Goal: Information Seeking & Learning: Learn about a topic

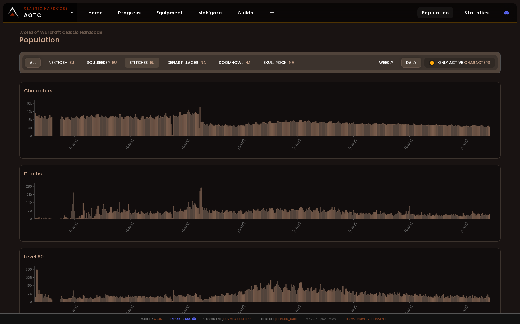
click at [144, 62] on div "Stitches EU" at bounding box center [142, 63] width 35 height 10
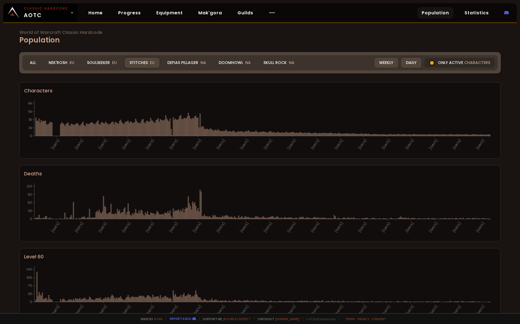
click at [380, 63] on div "Weekly" at bounding box center [385, 63] width 23 height 10
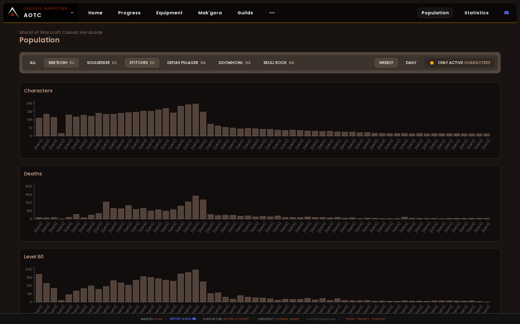
click at [59, 63] on div "Nek'Rosh EU" at bounding box center [61, 63] width 35 height 10
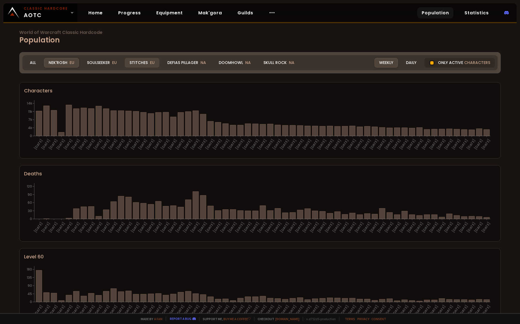
click at [137, 63] on div "Stitches EU" at bounding box center [142, 63] width 35 height 10
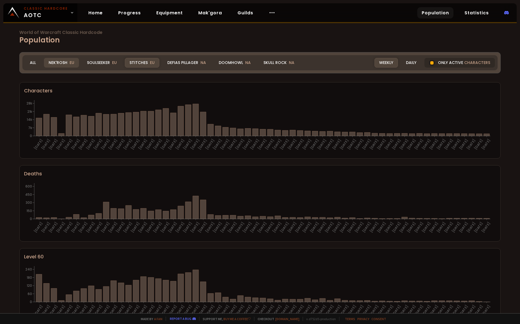
click at [57, 59] on div "Nek'Rosh EU" at bounding box center [61, 63] width 35 height 10
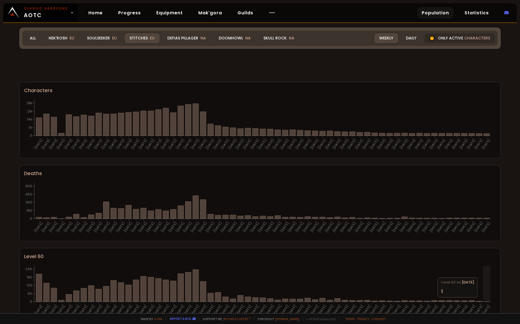
scroll to position [46, 0]
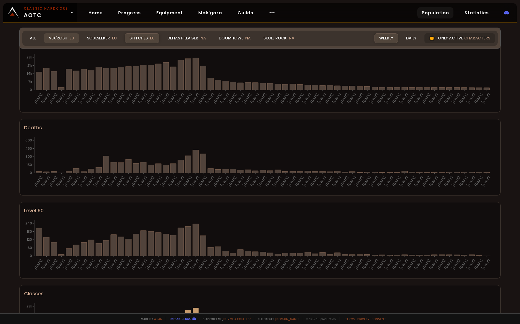
click at [59, 37] on div "Nek'Rosh EU" at bounding box center [61, 38] width 35 height 10
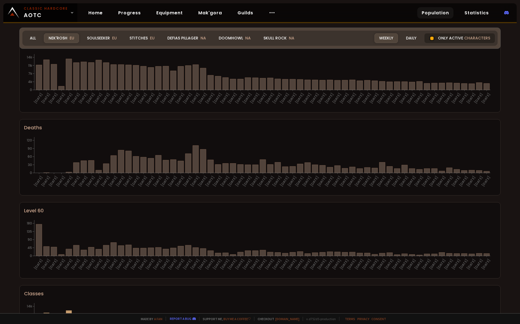
click at [454, 38] on div "Only active characters" at bounding box center [459, 38] width 70 height 10
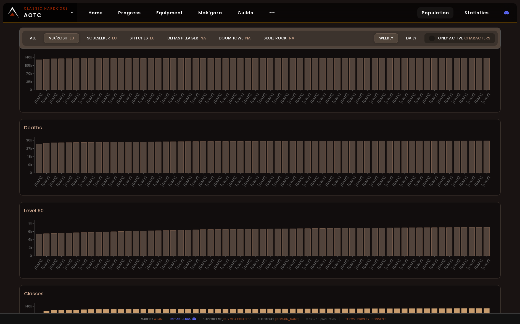
click at [454, 38] on div "Only active characters" at bounding box center [459, 38] width 70 height 10
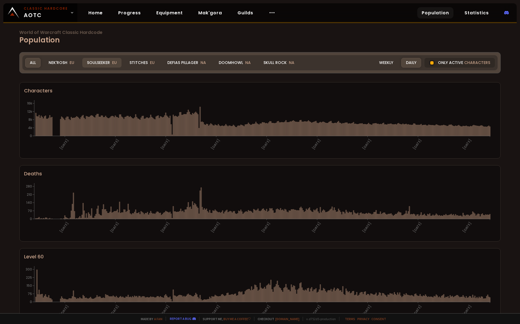
click at [104, 59] on div "Soulseeker EU" at bounding box center [101, 63] width 39 height 10
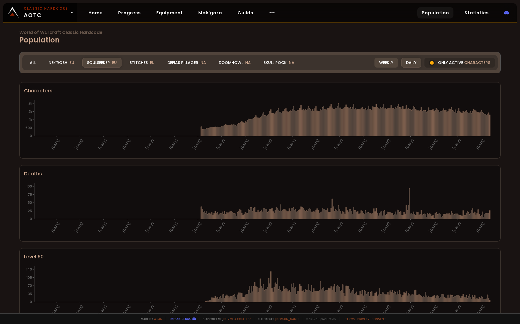
click at [385, 64] on div "Weekly" at bounding box center [385, 63] width 23 height 10
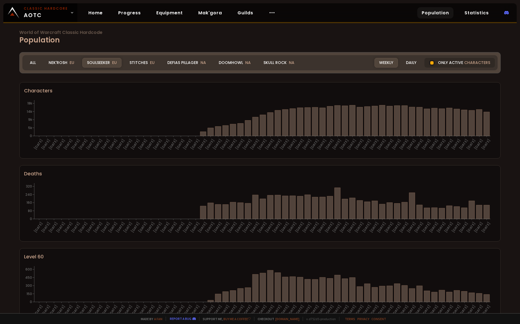
click at [378, 62] on div "Weekly" at bounding box center [385, 63] width 23 height 10
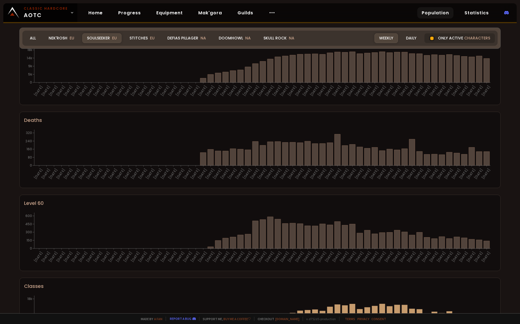
scroll to position [18, 0]
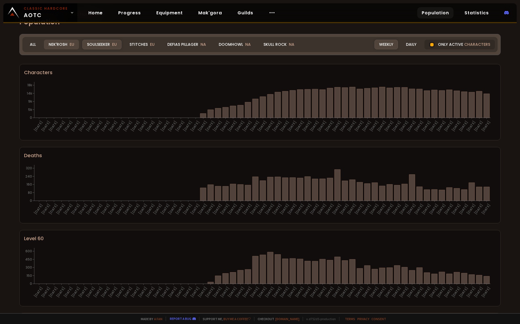
click at [57, 46] on div "Nek'Rosh EU" at bounding box center [61, 45] width 35 height 10
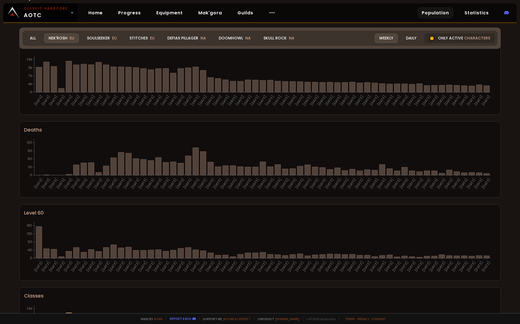
scroll to position [0, 0]
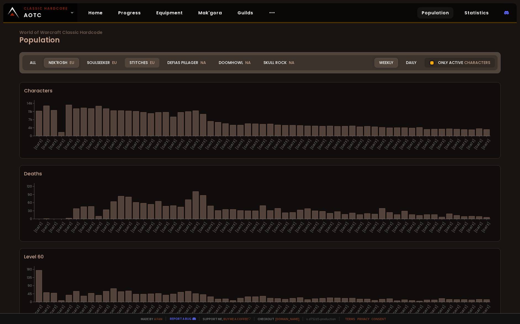
click at [141, 63] on div "Stitches EU" at bounding box center [142, 63] width 35 height 10
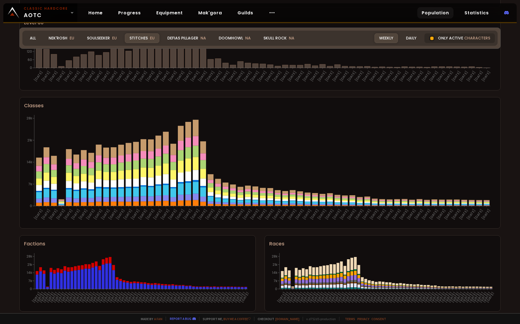
scroll to position [239, 0]
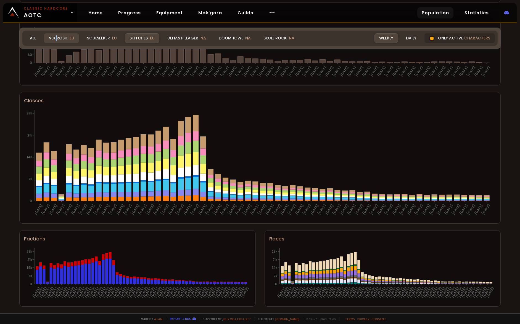
click at [56, 39] on div "Nek'Rosh EU" at bounding box center [61, 38] width 35 height 10
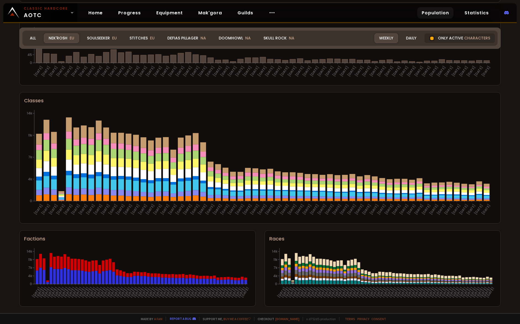
click at [365, 39] on div "Realm Nek'Rosh All Nek'Rosh EU Soulseeker EU Stitches EU Defias Pillager NA Doo…" at bounding box center [259, 38] width 475 height 15
